Goal: Information Seeking & Learning: Learn about a topic

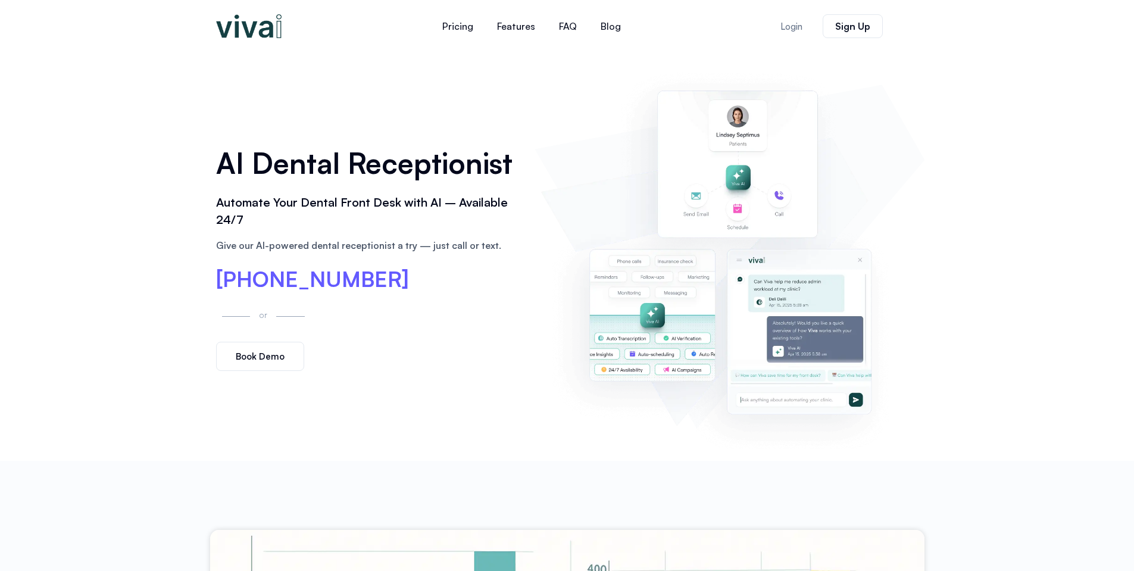
click at [563, 110] on img at bounding box center [728, 256] width 377 height 384
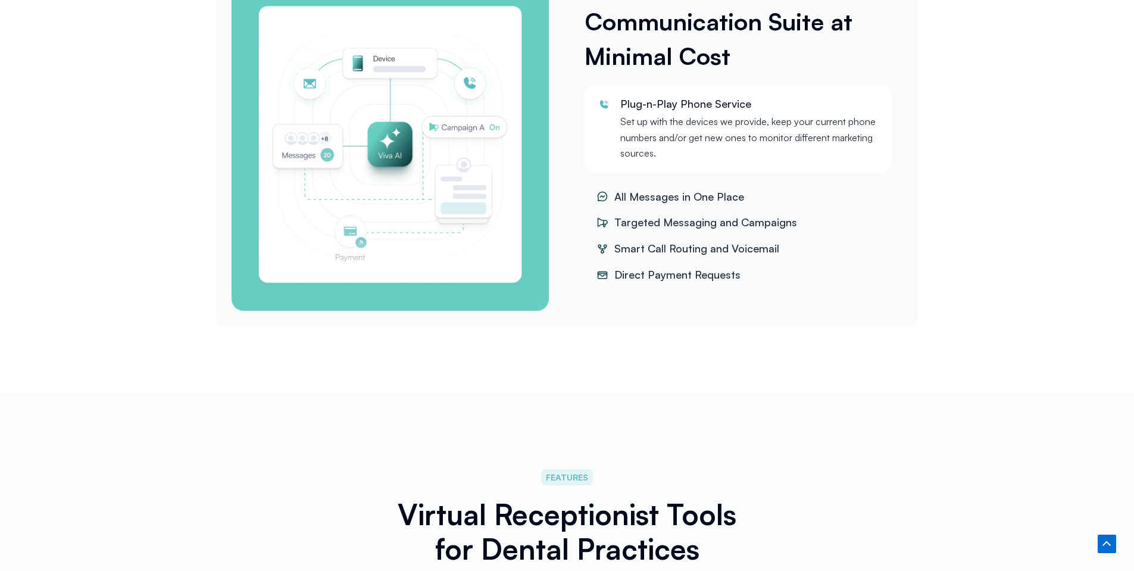
scroll to position [1689, 0]
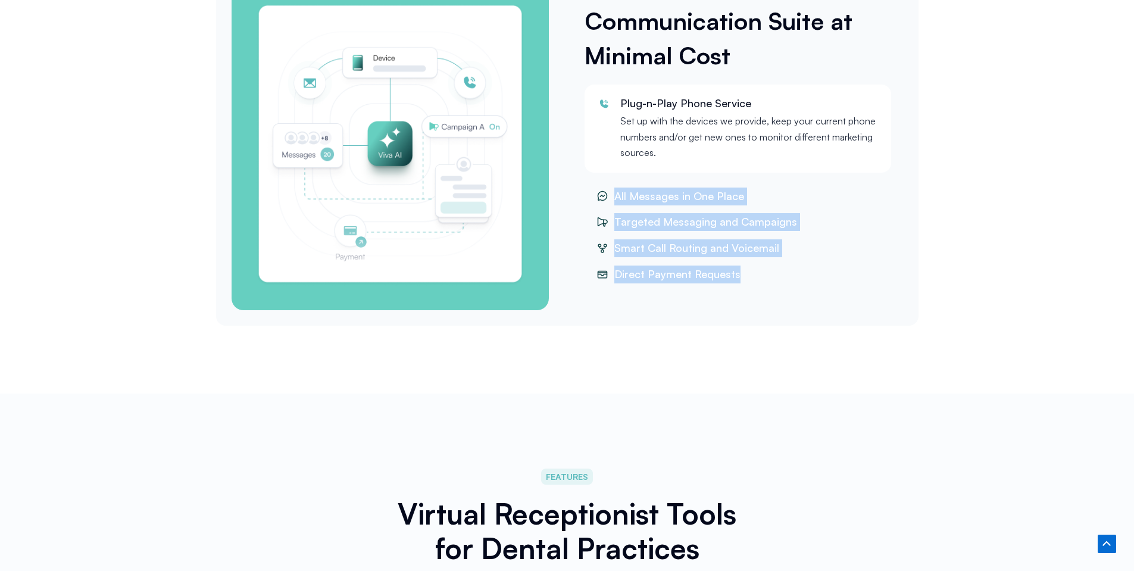
drag, startPoint x: 611, startPoint y: 191, endPoint x: 725, endPoint y: 314, distance: 167.2
click at [725, 314] on div "Communication Suite at Minimal Cost Plug-n-Play Phone Service Set up with the d…" at bounding box center [567, 145] width 702 height 362
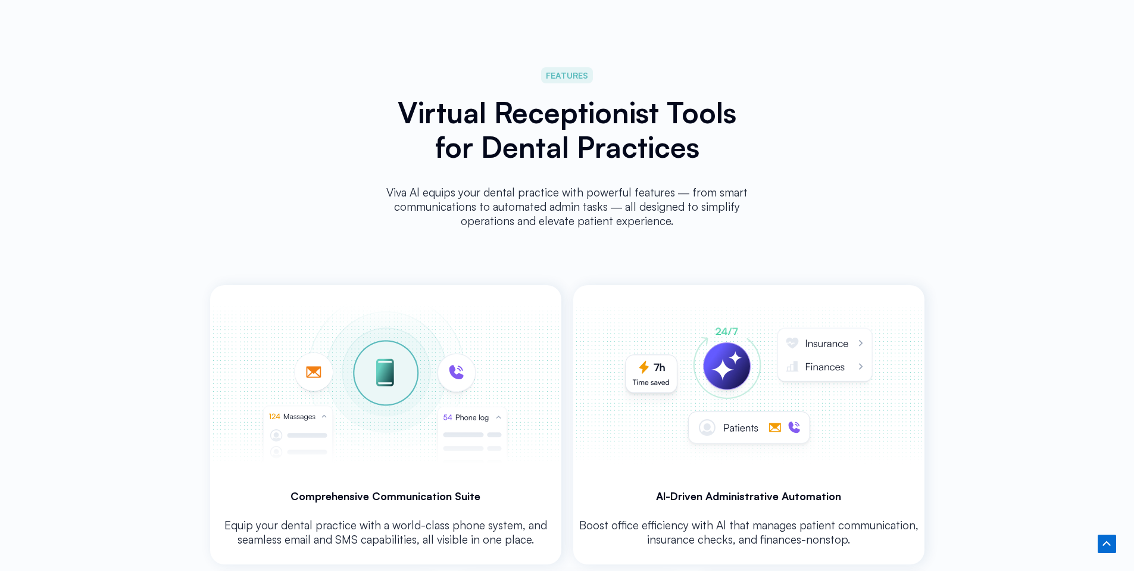
scroll to position [2091, 0]
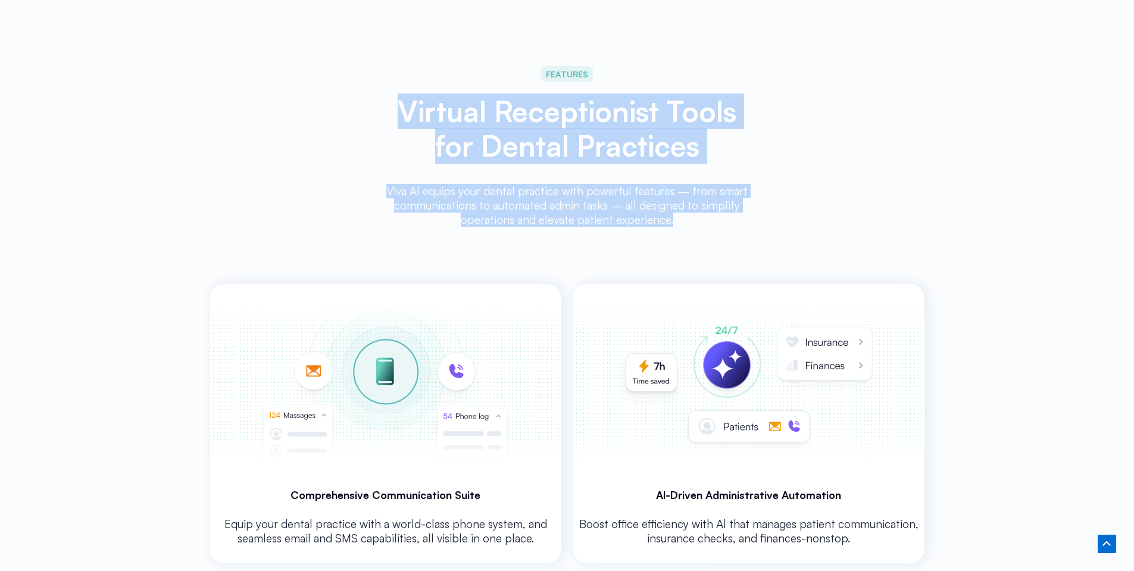
drag, startPoint x: 405, startPoint y: 111, endPoint x: 674, endPoint y: 219, distance: 289.7
click at [674, 219] on div "FEATURES Virtual Receptionist Tools for Dental Practices Viva Al equips your de…" at bounding box center [567, 148] width 386 height 176
click at [674, 219] on p "Viva Al equips your dental practice with powerful features ― from smart communi…" at bounding box center [567, 205] width 374 height 43
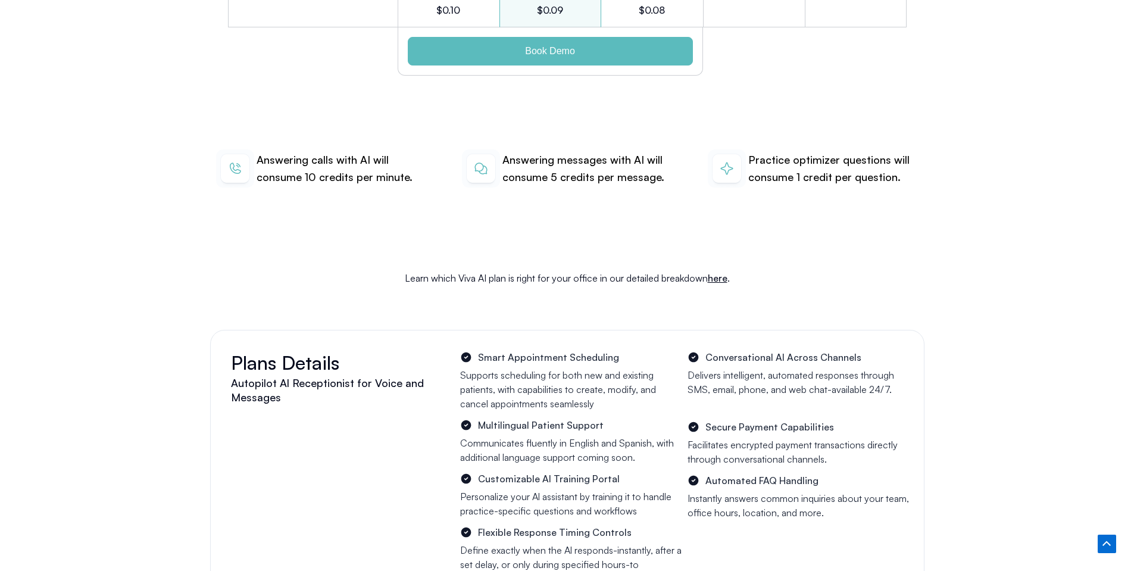
scroll to position [4062, 0]
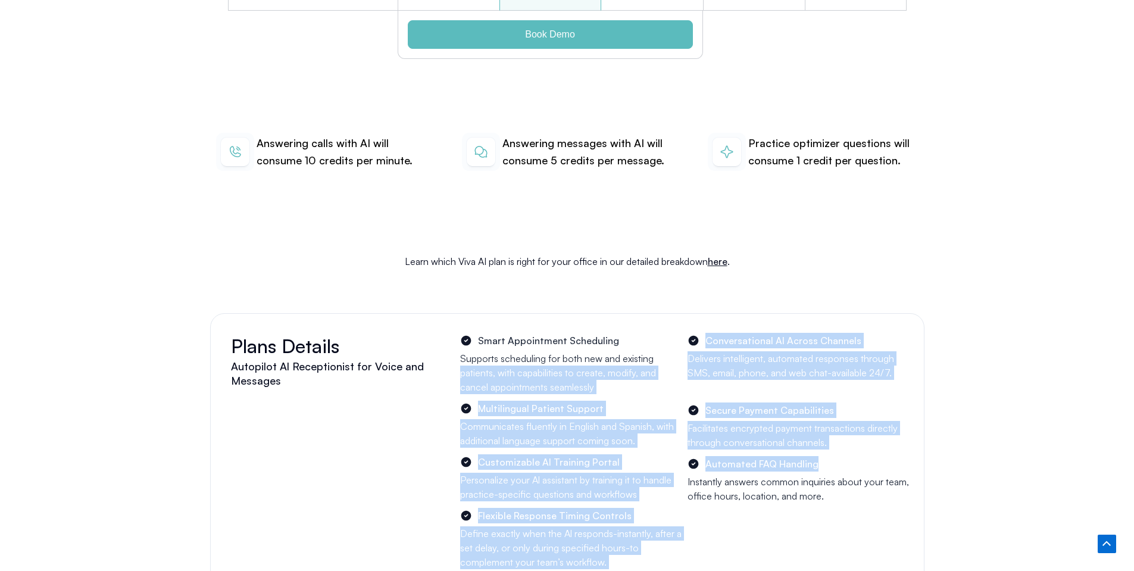
drag, startPoint x: 683, startPoint y: 340, endPoint x: 826, endPoint y: 447, distance: 178.5
click at [826, 447] on div "Plans Details Autopilot Al Receptionist for Voice and Messages Smart Appointmen…" at bounding box center [567, 451] width 684 height 237
click at [826, 456] on li "Automated FAQ Handling" at bounding box center [795, 463] width 217 height 15
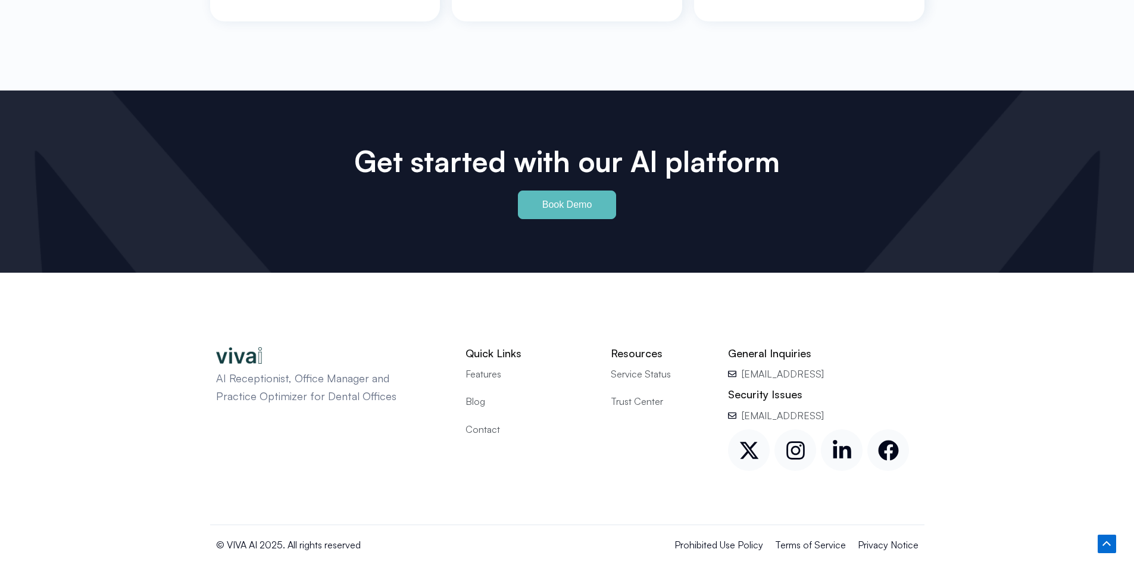
scroll to position [5518, 0]
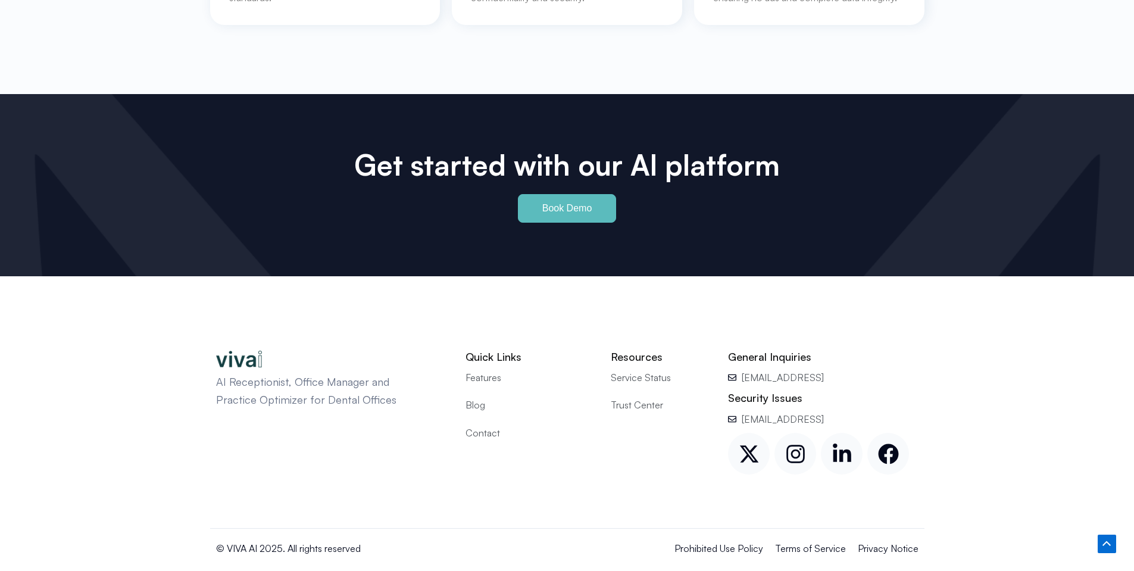
click at [472, 370] on span "Features" at bounding box center [483, 377] width 36 height 15
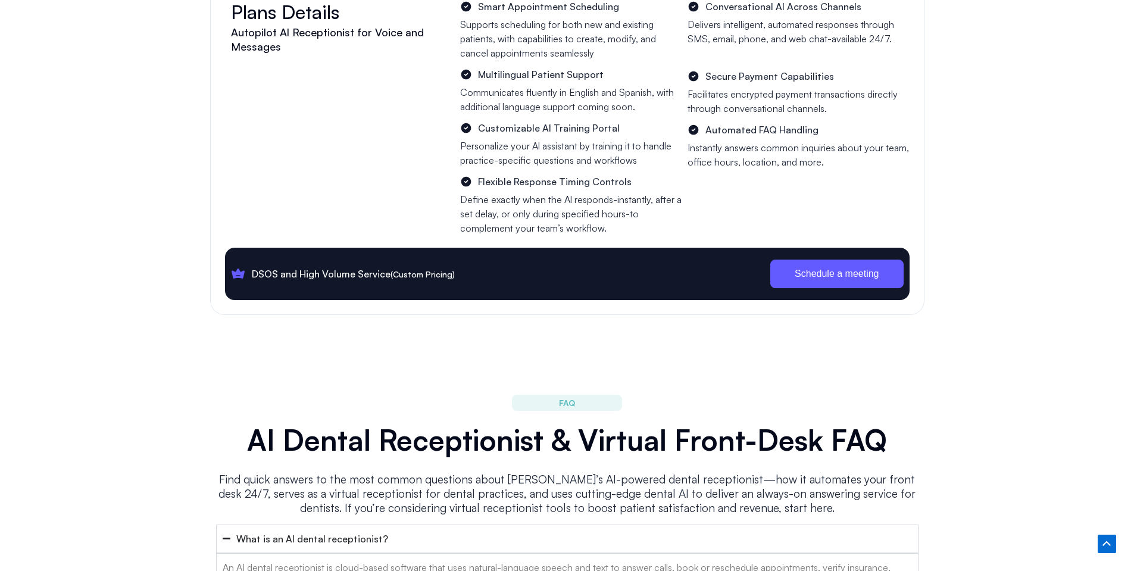
scroll to position [4399, 0]
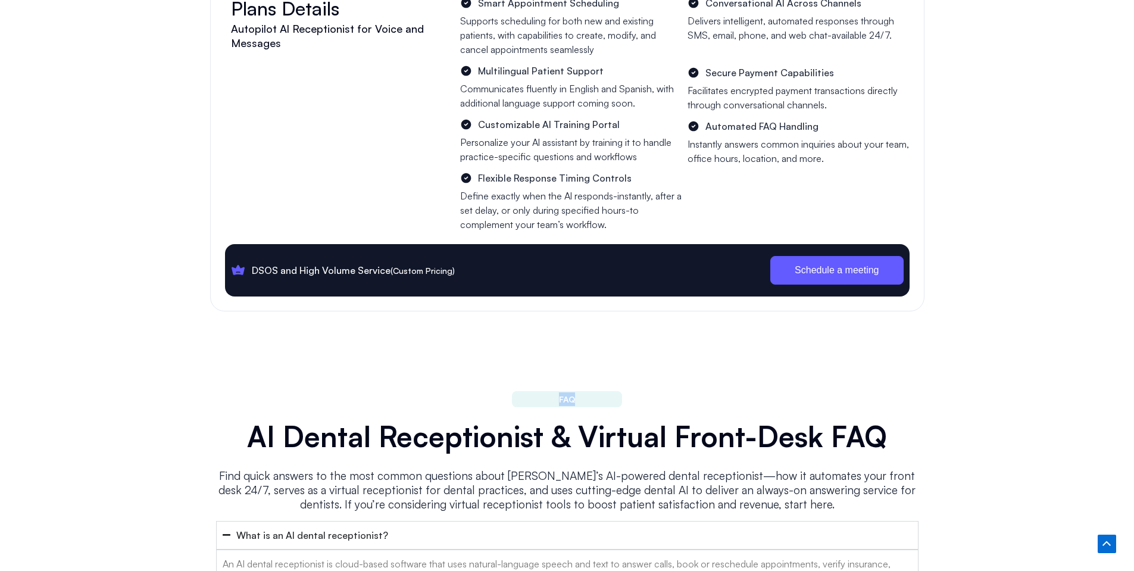
drag, startPoint x: 547, startPoint y: 384, endPoint x: 603, endPoint y: 393, distance: 57.2
click at [603, 393] on div "FAQ" at bounding box center [567, 399] width 702 height 28
click at [507, 459] on div "Find quick answers to the most common questions about [PERSON_NAME]’s AI-powere…" at bounding box center [567, 494] width 702 height 70
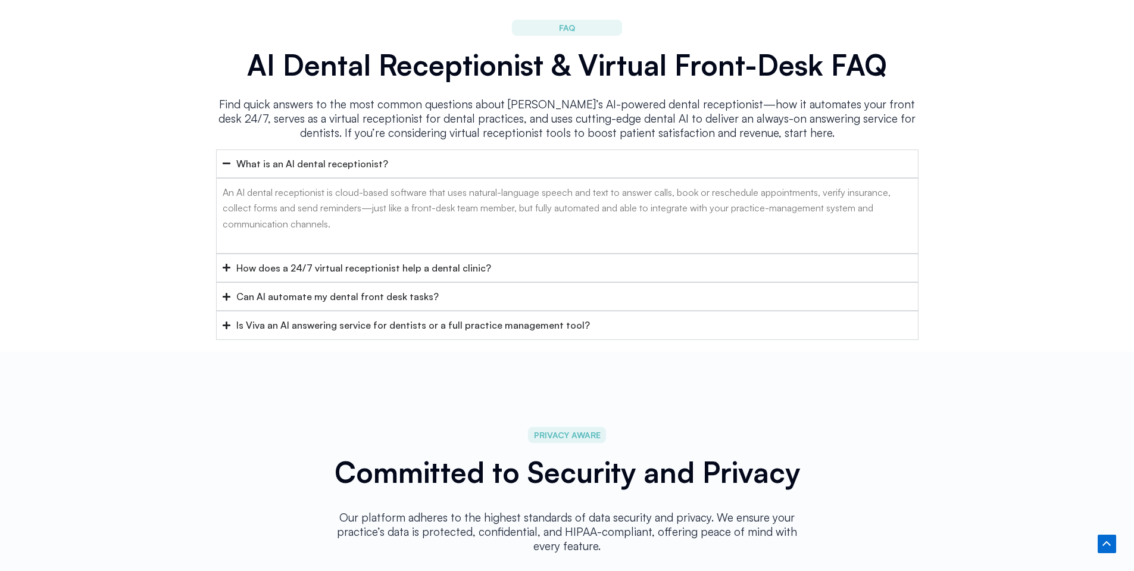
scroll to position [4775, 0]
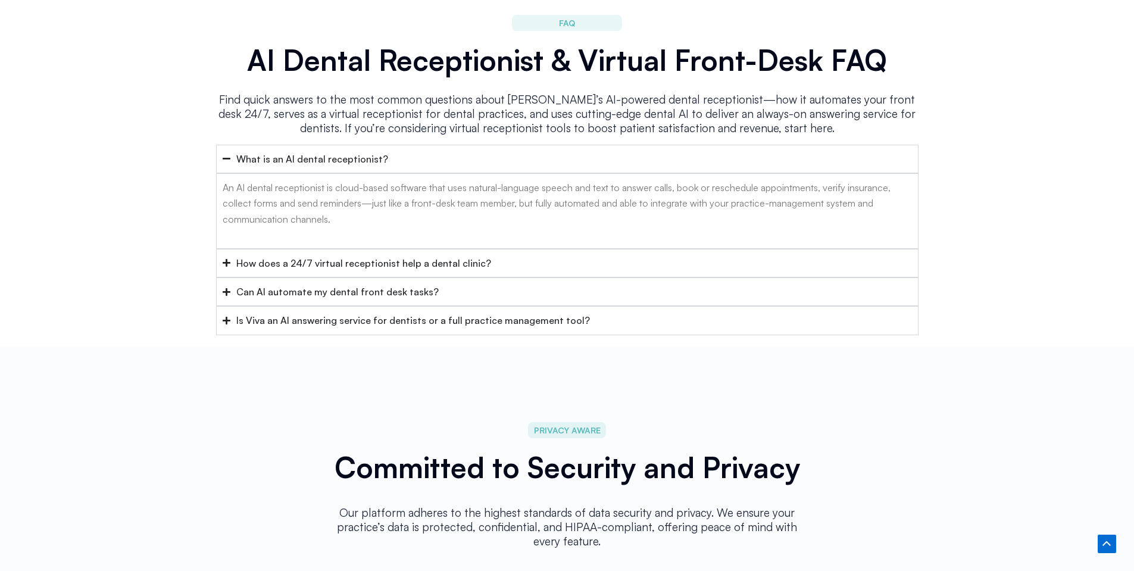
click at [307, 151] on div "What is an AI dental receptionist?" at bounding box center [312, 158] width 152 height 15
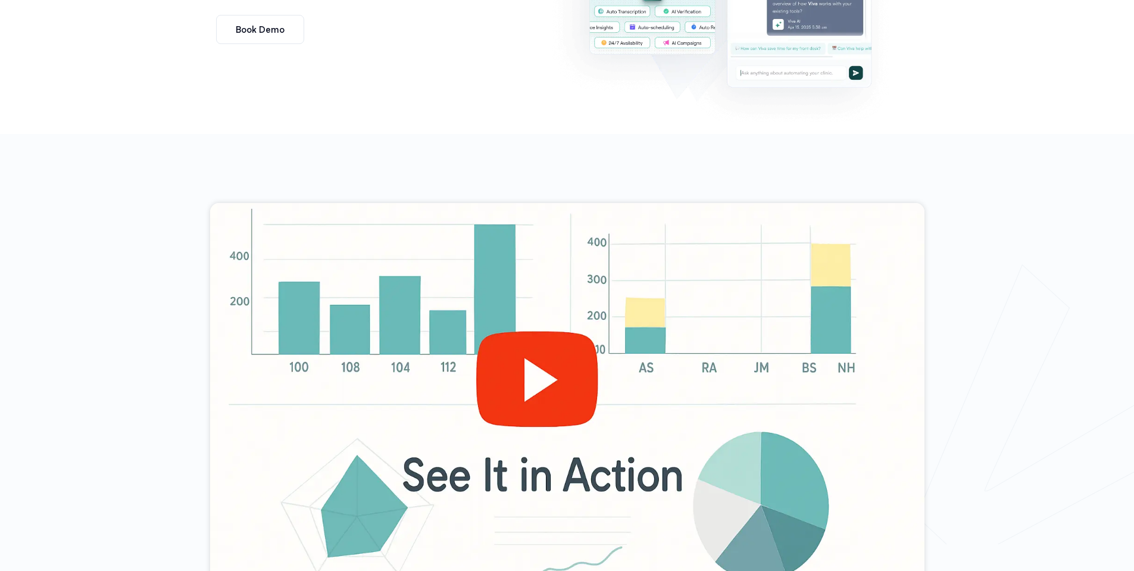
scroll to position [0, 0]
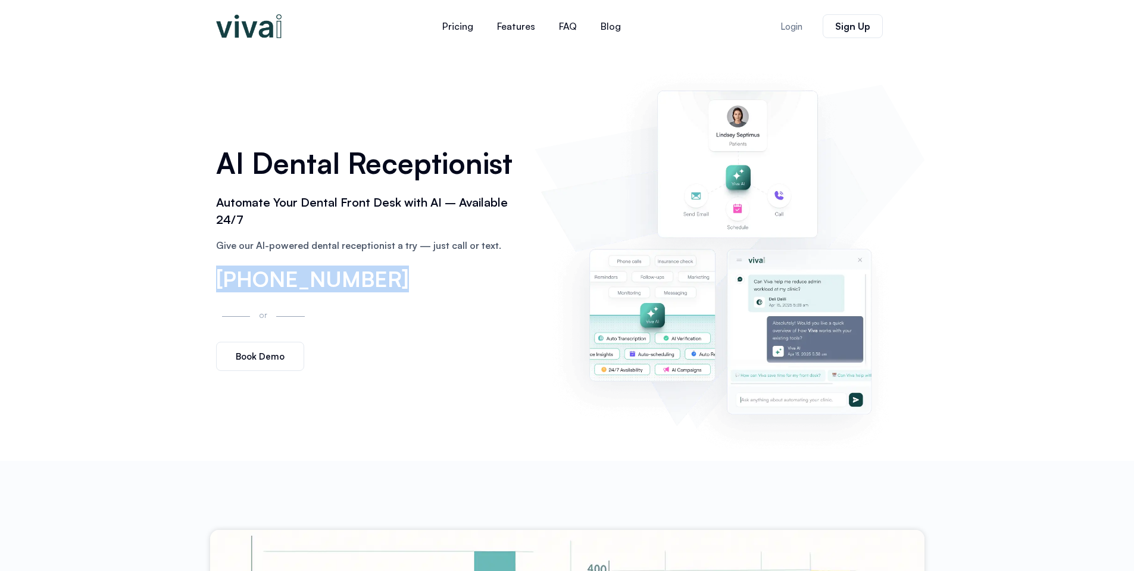
drag, startPoint x: 377, startPoint y: 277, endPoint x: 209, endPoint y: 271, distance: 167.9
click at [210, 271] on div "AI Dental Receptionist Automate Your Dental Front Desk with AI – Available 24/7…" at bounding box center [369, 256] width 319 height 241
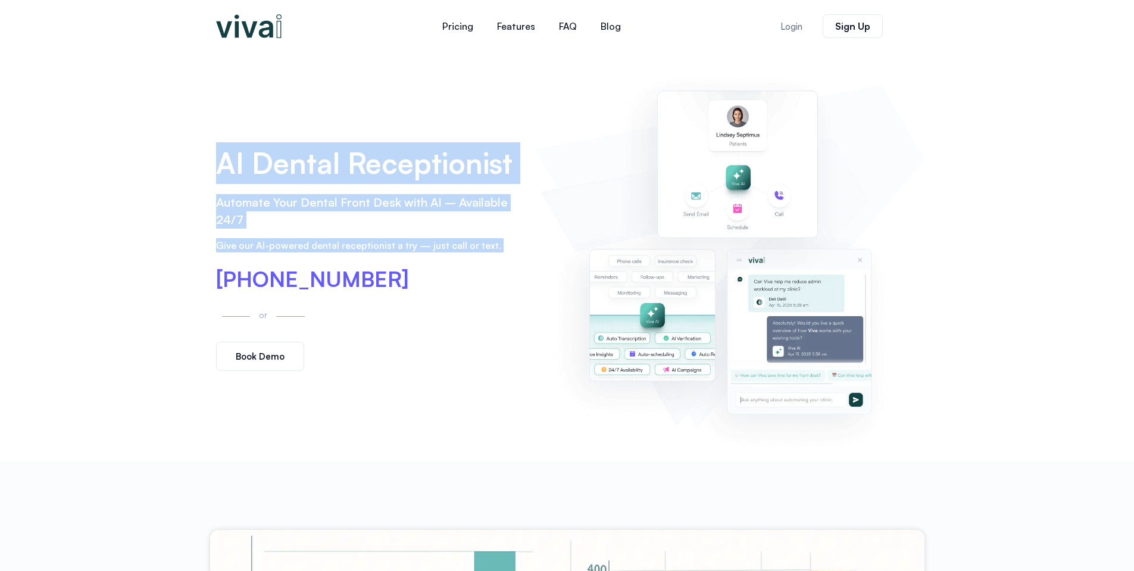
drag, startPoint x: 210, startPoint y: 271, endPoint x: 208, endPoint y: 170, distance: 101.2
click at [208, 170] on div "AI Dental Receptionist Automate Your Dental Front Desk with AI – Available 24/7…" at bounding box center [567, 256] width 1134 height 408
drag, startPoint x: 208, startPoint y: 170, endPoint x: 320, endPoint y: 373, distance: 231.7
click at [320, 373] on div "AI Dental Receptionist Automate Your Dental Front Desk with AI – Available 24/7…" at bounding box center [567, 256] width 1134 height 408
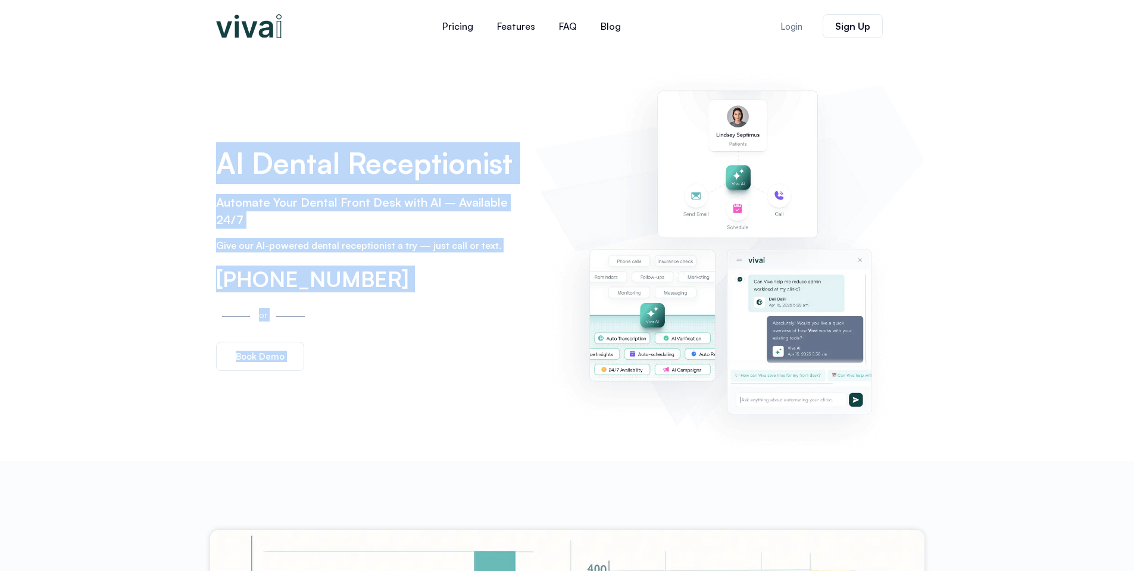
click at [320, 373] on div "AI Dental Receptionist Automate Your Dental Front Desk with AI – Available 24/7…" at bounding box center [369, 256] width 319 height 241
drag, startPoint x: 320, startPoint y: 373, endPoint x: 215, endPoint y: 181, distance: 218.9
click at [215, 181] on div "AI Dental Receptionist Automate Your Dental Front Desk with AI – Available 24/7…" at bounding box center [369, 256] width 319 height 241
click at [216, 181] on h1 "AI Dental Receptionist" at bounding box center [369, 163] width 307 height 42
